Goal: Navigation & Orientation: Find specific page/section

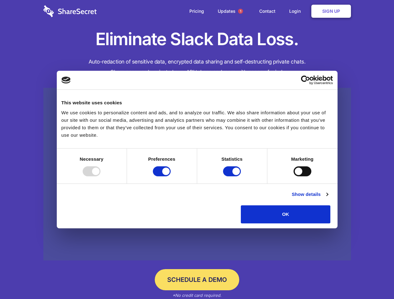
click at [100, 176] on div at bounding box center [92, 171] width 18 height 10
click at [170, 176] on input "Preferences" at bounding box center [162, 171] width 18 height 10
checkbox input "false"
click at [232, 176] on input "Statistics" at bounding box center [232, 171] width 18 height 10
checkbox input "false"
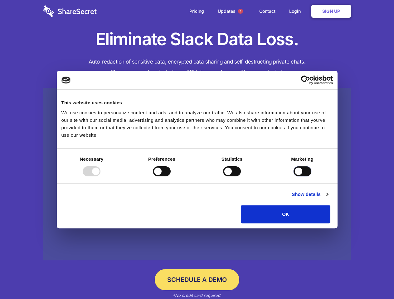
click at [293, 176] on input "Marketing" at bounding box center [302, 171] width 18 height 10
checkbox input "true"
click at [328, 198] on link "Show details" at bounding box center [309, 194] width 36 height 7
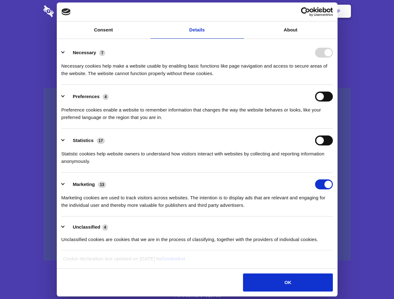
click at [332, 85] on li "Necessary 7 Necessary cookies help make a website usable by enabling basic func…" at bounding box center [196, 63] width 271 height 44
click at [240, 11] on span "1" at bounding box center [240, 11] width 5 height 5
